Goal: Task Accomplishment & Management: Use online tool/utility

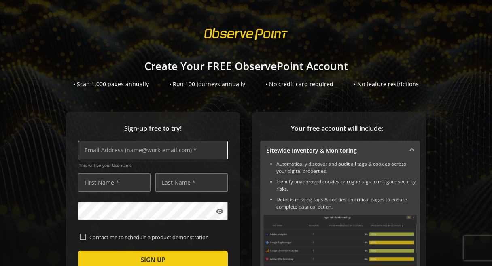
click at [196, 153] on input "text" at bounding box center [153, 150] width 150 height 18
type input "[PERSON_NAME][EMAIL_ADDRESS][DOMAIN_NAME]"
type input "[DOMAIN_NAME]"
type input "MOA"
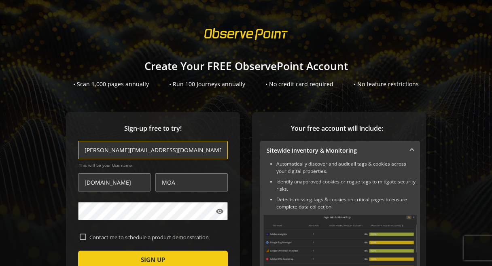
type input "[EMAIL_ADDRESS][DOMAIN_NAME]"
click at [182, 183] on input "MOA" at bounding box center [191, 182] width 72 height 18
type input "M"
drag, startPoint x: 135, startPoint y: 185, endPoint x: 73, endPoint y: 177, distance: 62.4
click at [73, 177] on div "Sign-up free to try! [EMAIL_ADDRESS][DOMAIN_NAME] This will be your Username [D…" at bounding box center [153, 222] width 174 height 220
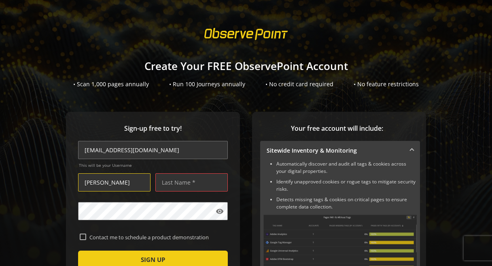
type input "[PERSON_NAME]"
type input "farmer"
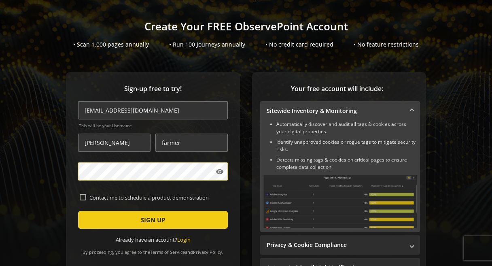
scroll to position [41, 0]
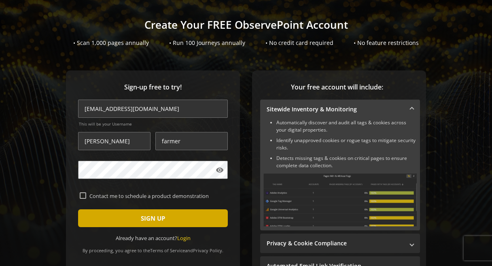
click at [147, 219] on span "SIGN UP" at bounding box center [153, 218] width 24 height 15
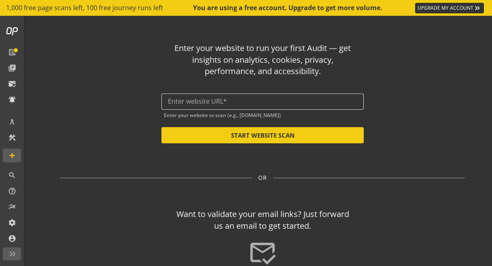
click at [228, 103] on input "text" at bounding box center [262, 102] width 189 height 8
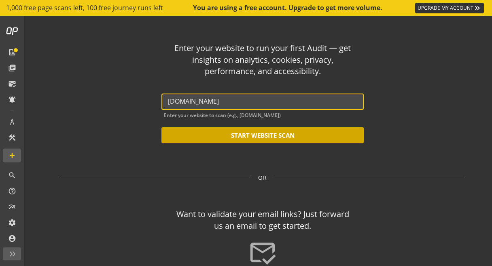
click at [270, 137] on button "START WEBSITE SCAN" at bounding box center [263, 135] width 202 height 16
type input "[URL][DOMAIN_NAME]"
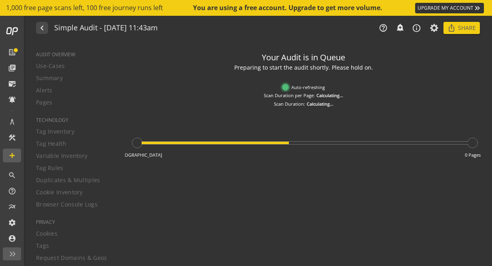
type textarea "Notes can include: -a description of what this audit is validating -changes in …"
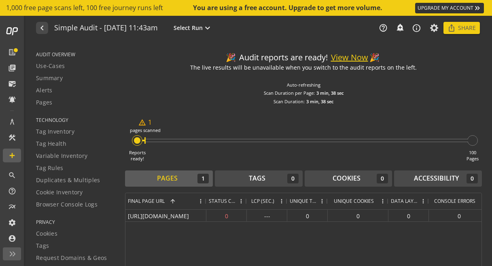
drag, startPoint x: 145, startPoint y: 141, endPoint x: 246, endPoint y: 146, distance: 100.9
click at [246, 146] on div "Reports ready! warning_amber 1 pages scanned 100 Pages" at bounding box center [303, 138] width 357 height 47
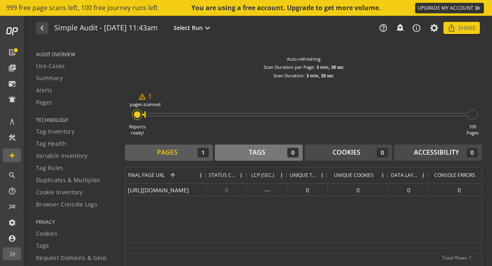
scroll to position [25, 0]
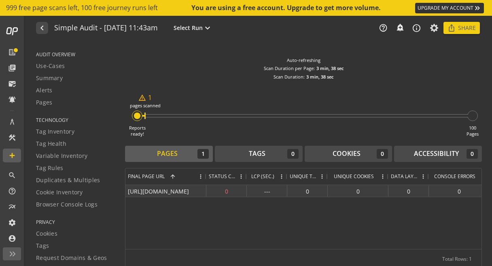
click at [165, 191] on div "[URL][DOMAIN_NAME]" at bounding box center [166, 191] width 81 height 12
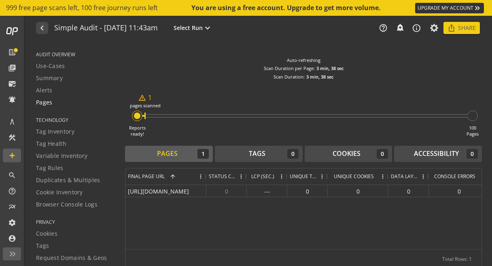
click at [49, 102] on span "Pages" at bounding box center [44, 102] width 17 height 8
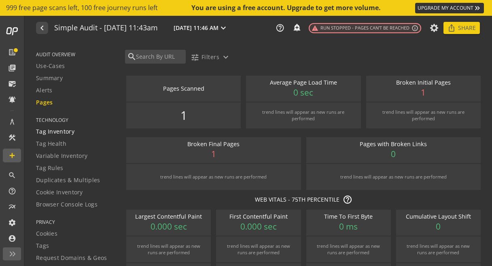
click at [48, 134] on span "Tag Inventory" at bounding box center [55, 132] width 38 height 8
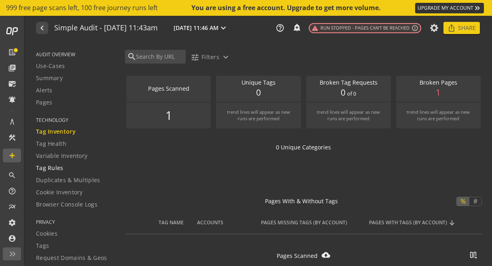
click at [47, 167] on span "Tag Rules" at bounding box center [50, 168] width 28 height 8
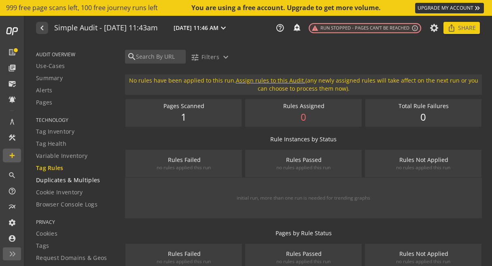
click at [49, 185] on link "Duplicates & Multiples" at bounding box center [75, 180] width 79 height 12
